Goal: Information Seeking & Learning: Learn about a topic

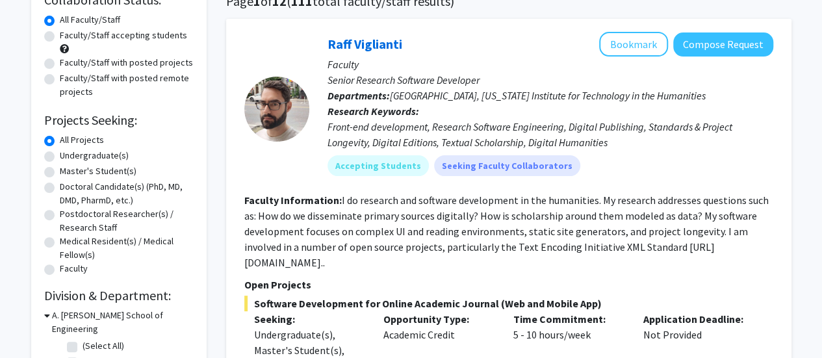
scroll to position [109, 0]
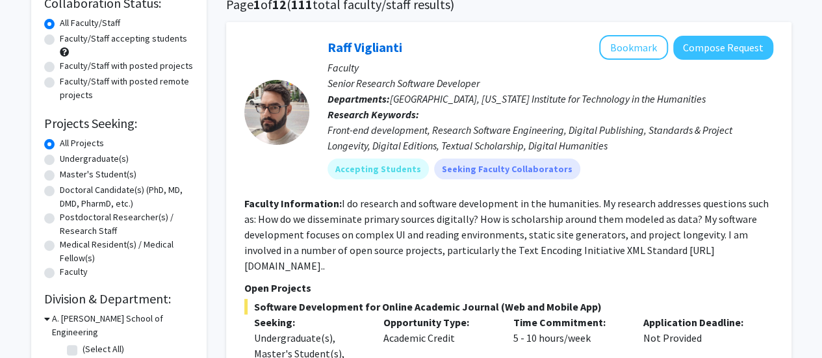
click at [60, 156] on label "Undergraduate(s)" at bounding box center [94, 159] width 69 height 14
click at [60, 156] on input "Undergraduate(s)" at bounding box center [64, 156] width 8 height 8
radio input "true"
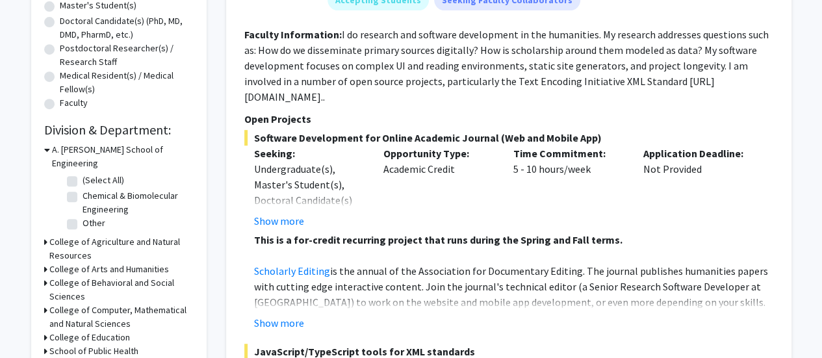
scroll to position [341, 0]
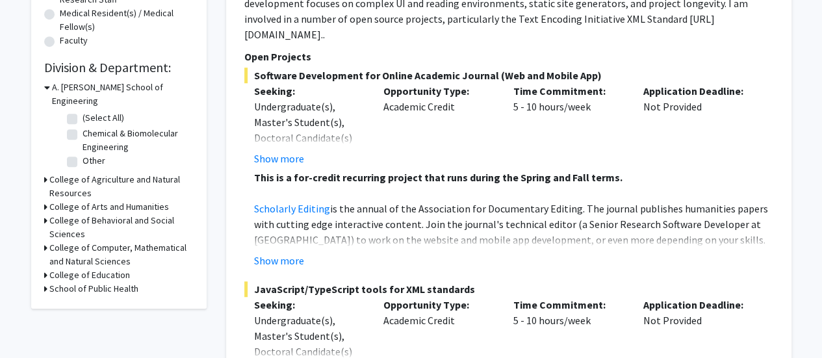
click at [56, 241] on h3 "College of Computer, Mathematical and Natural Sciences" at bounding box center [121, 254] width 144 height 27
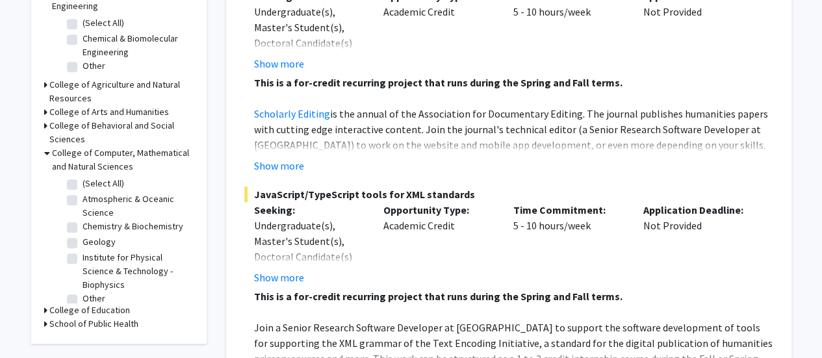
scroll to position [437, 0]
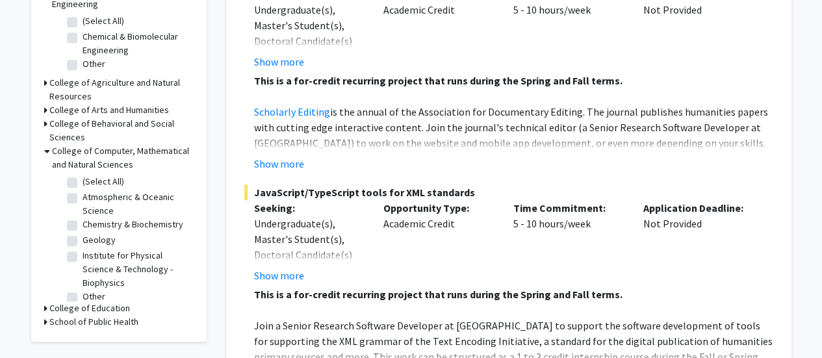
click at [77, 175] on fg-checkbox "(Select All) (Select All)" at bounding box center [129, 183] width 124 height 16
click at [83, 175] on label "(Select All)" at bounding box center [104, 182] width 42 height 14
click at [83, 175] on input "(Select All)" at bounding box center [87, 179] width 8 height 8
checkbox input "true"
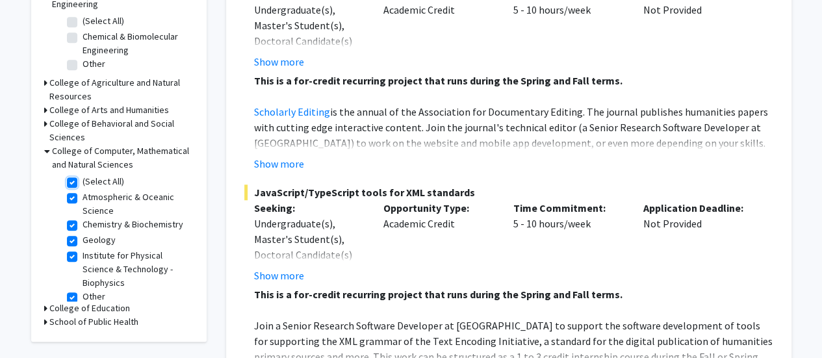
checkbox input "true"
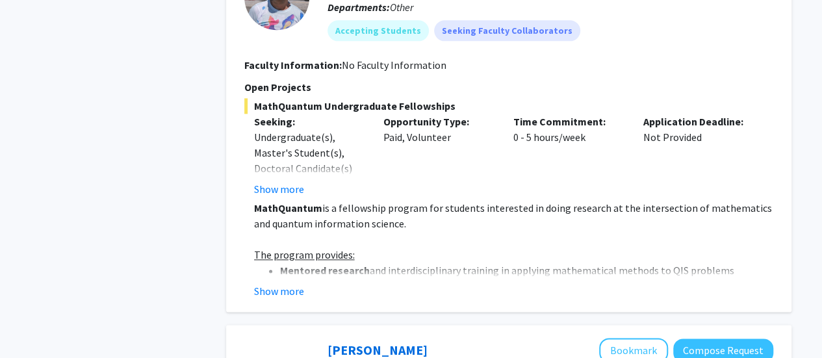
scroll to position [754, 0]
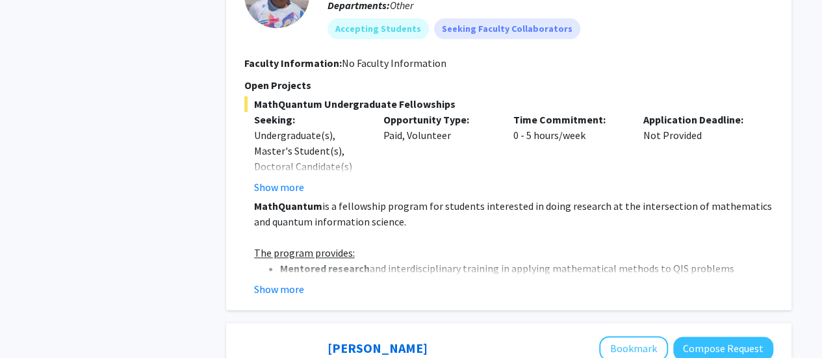
click at [283, 287] on button "Show more" at bounding box center [279, 289] width 50 height 16
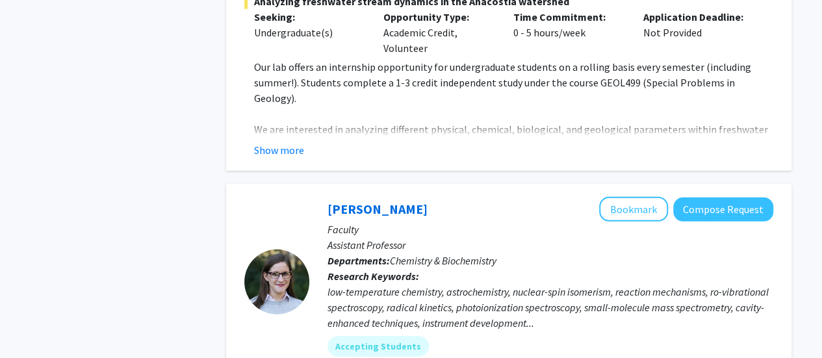
scroll to position [1843, 0]
click at [286, 124] on fg-read-more "Our lab offers an internship opportunity for undergraduate students on a rollin…" at bounding box center [508, 109] width 529 height 99
click at [286, 143] on button "Show more" at bounding box center [279, 151] width 50 height 16
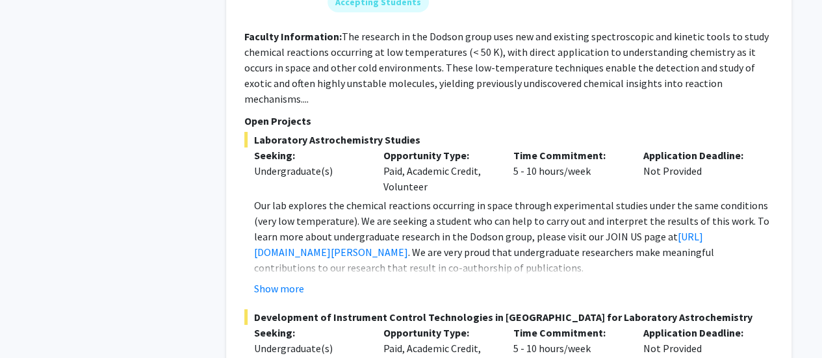
scroll to position [2417, 0]
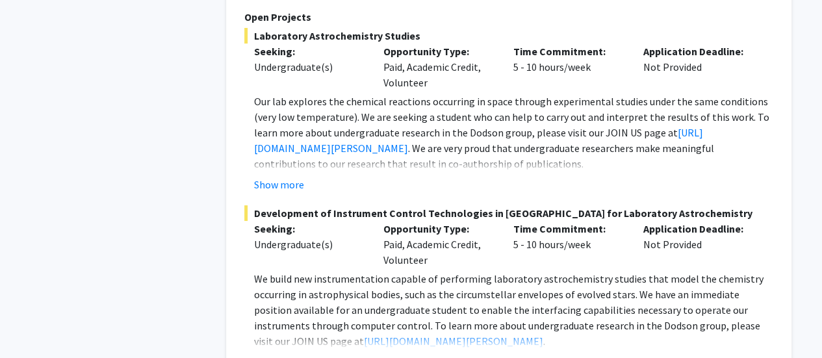
click at [280, 354] on button "Show more" at bounding box center [279, 362] width 50 height 16
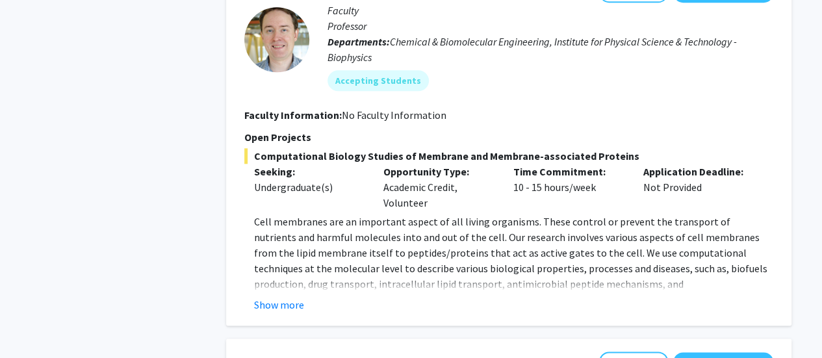
scroll to position [3097, 0]
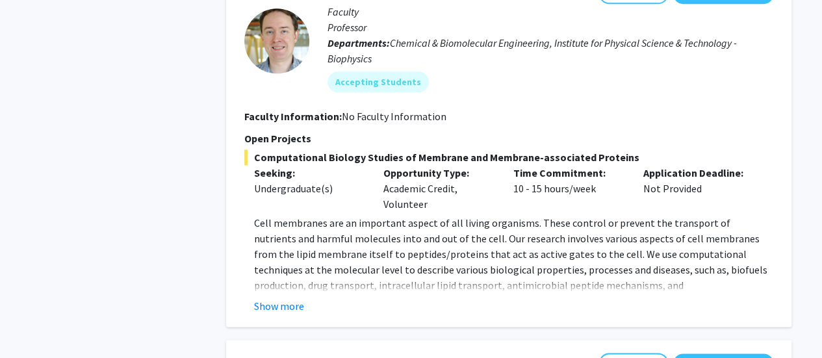
click at [280, 298] on button "Show more" at bounding box center [279, 306] width 50 height 16
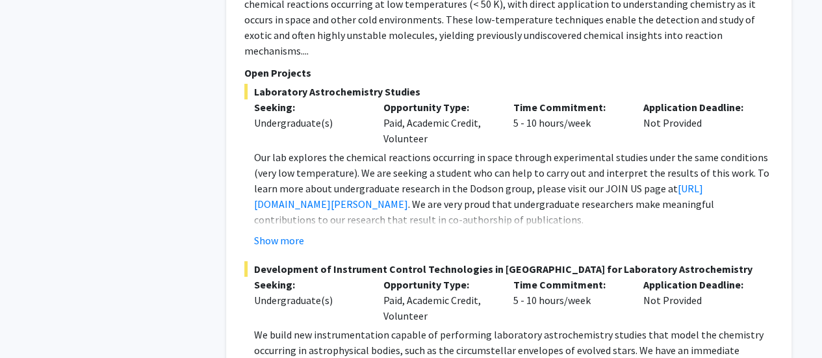
scroll to position [2363, 0]
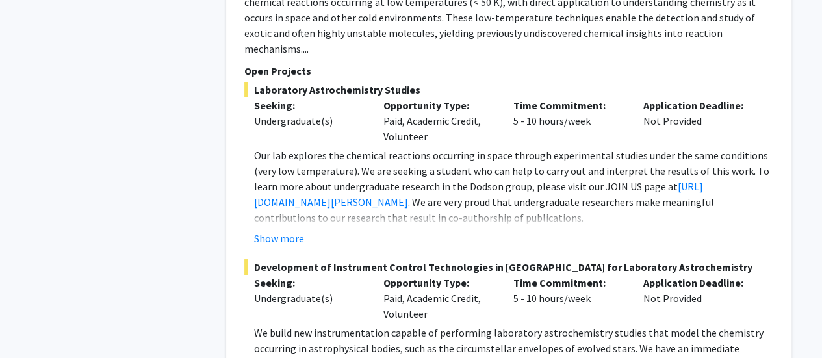
click at [285, 231] on button "Show more" at bounding box center [279, 239] width 50 height 16
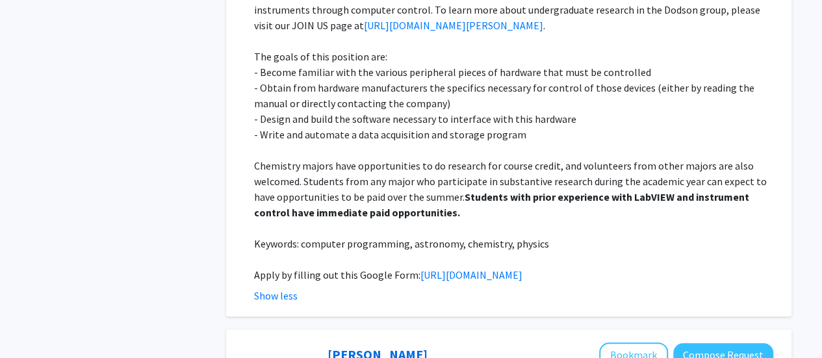
scroll to position [2894, 0]
